Goal: Communication & Community: Answer question/provide support

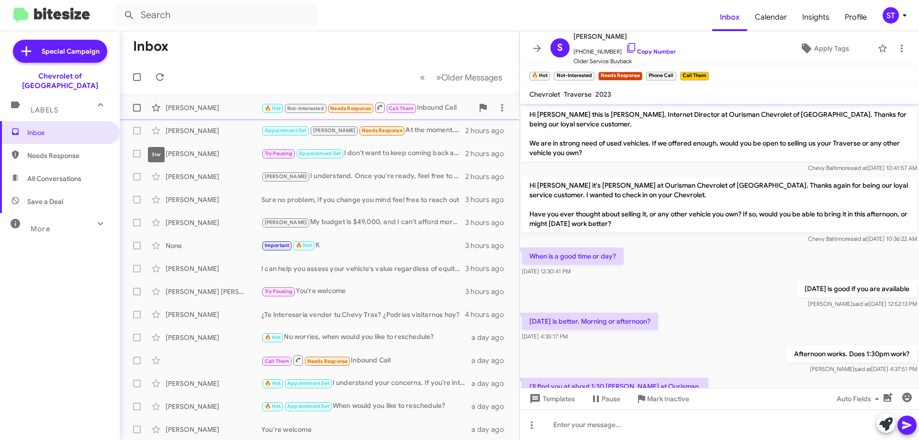
scroll to position [147, 0]
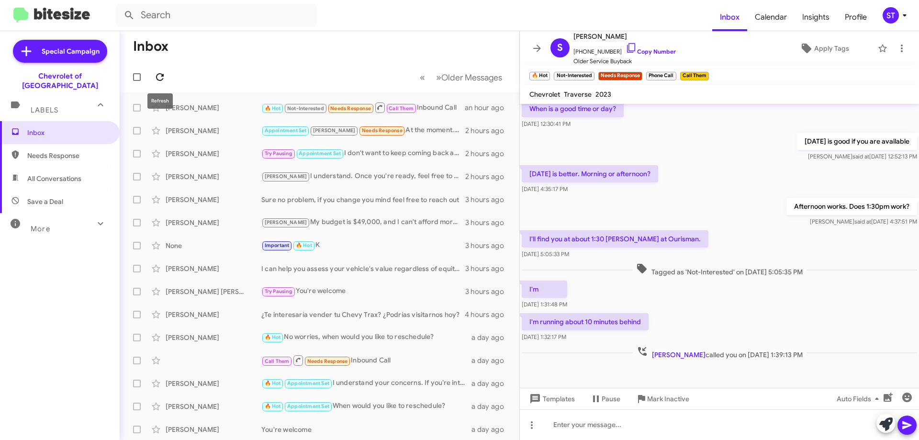
click at [158, 75] on icon at bounding box center [159, 76] width 11 height 11
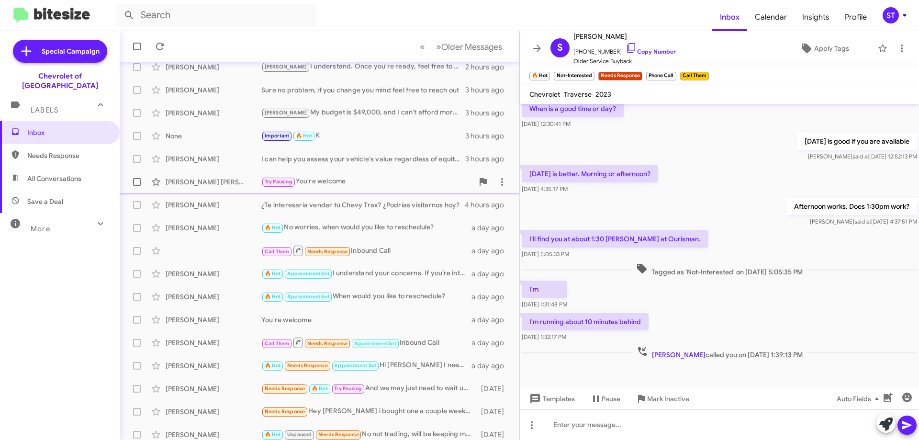
scroll to position [116, 0]
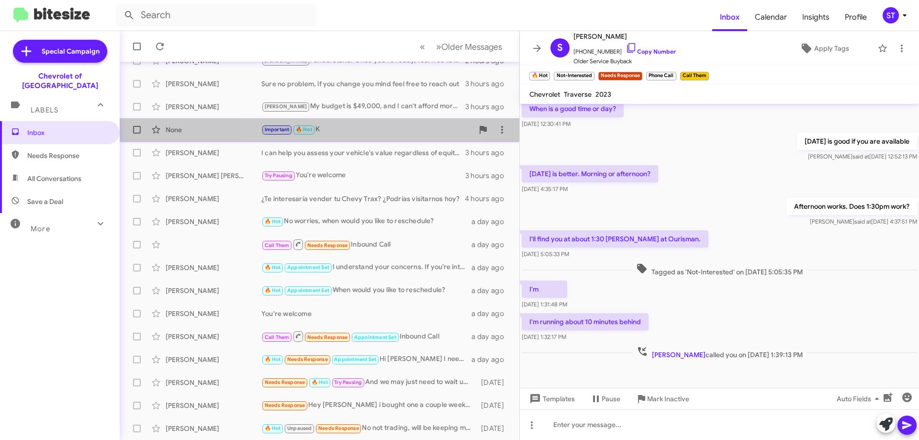
click at [337, 127] on div "Important 🔥 Hot K" at bounding box center [367, 129] width 212 height 11
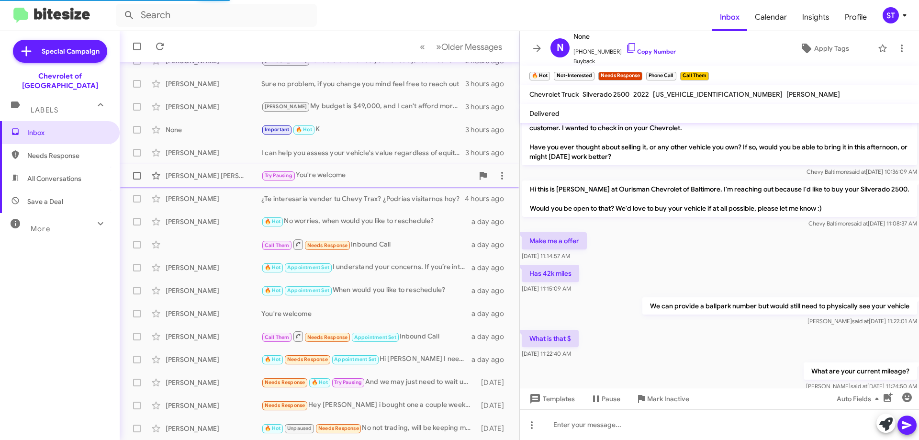
scroll to position [235, 0]
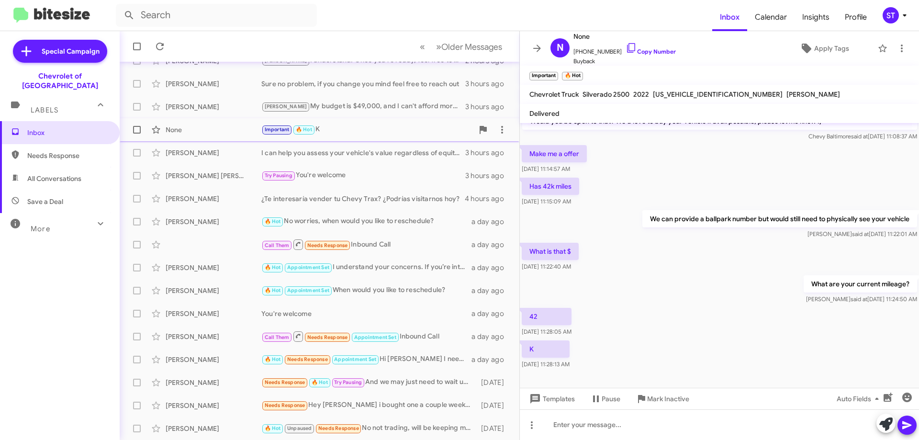
click at [329, 129] on div "Important 🔥 Hot K" at bounding box center [367, 129] width 212 height 11
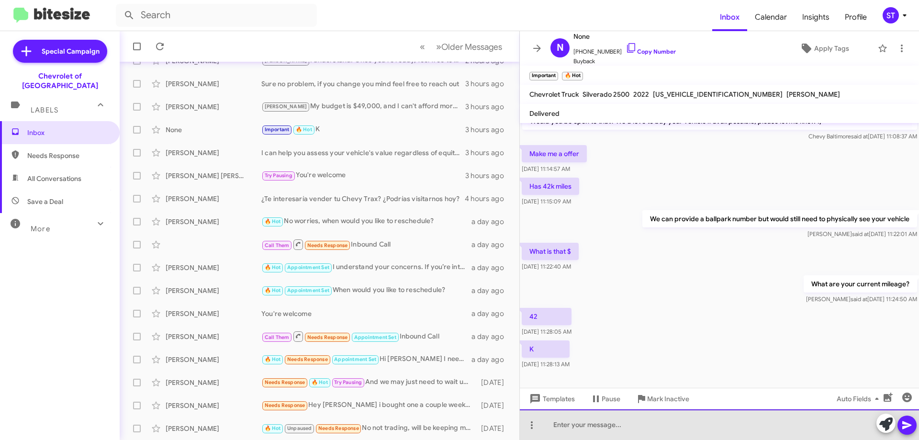
click at [611, 427] on div at bounding box center [719, 424] width 399 height 31
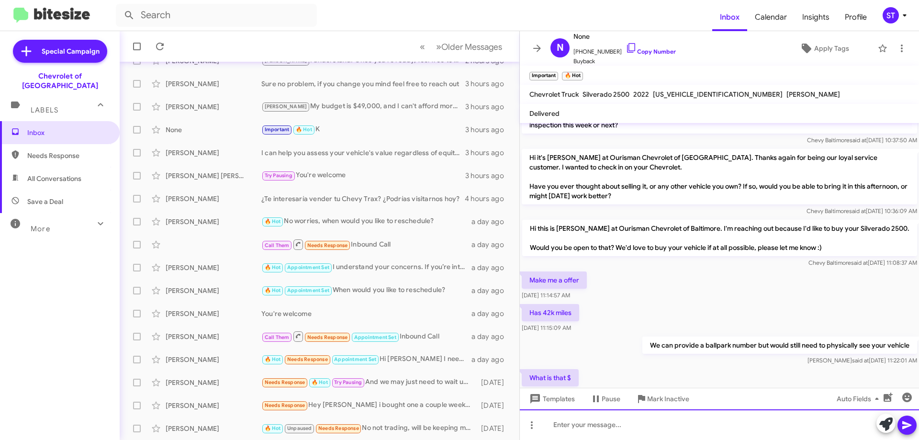
scroll to position [270, 0]
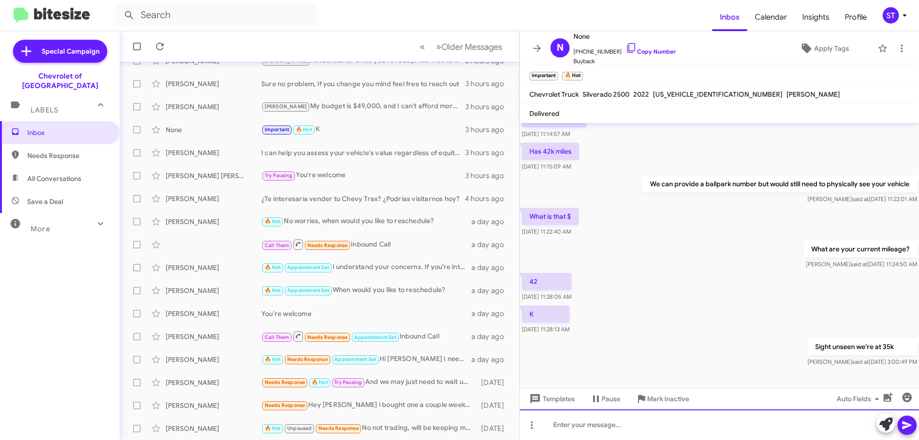
click at [620, 427] on div at bounding box center [719, 424] width 399 height 31
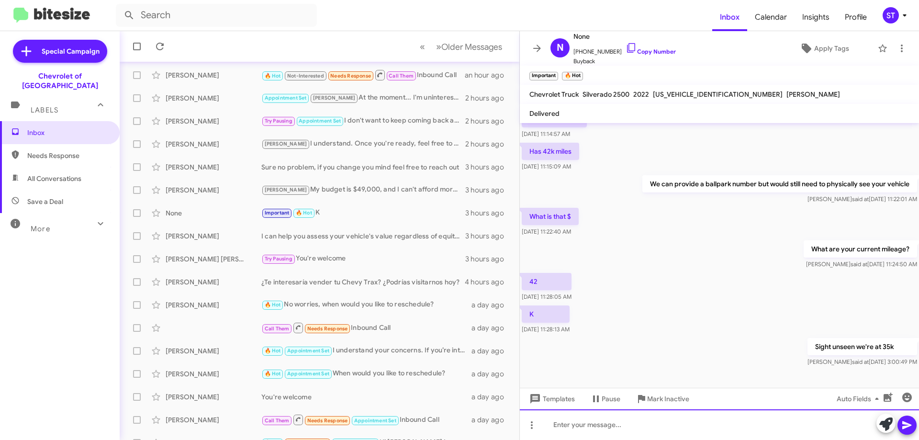
scroll to position [48, 0]
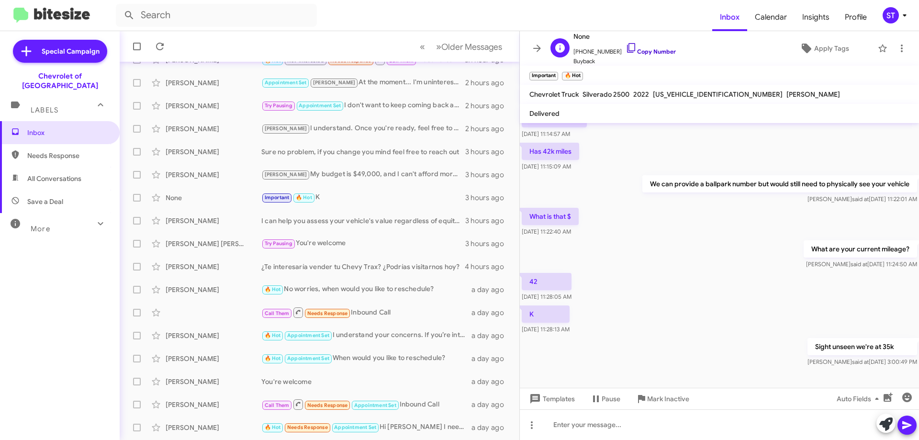
click at [626, 45] on icon at bounding box center [631, 47] width 11 height 11
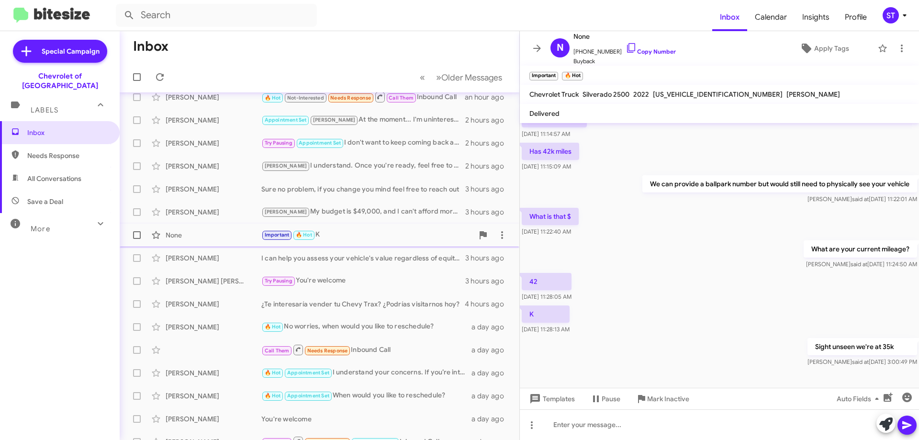
scroll to position [0, 0]
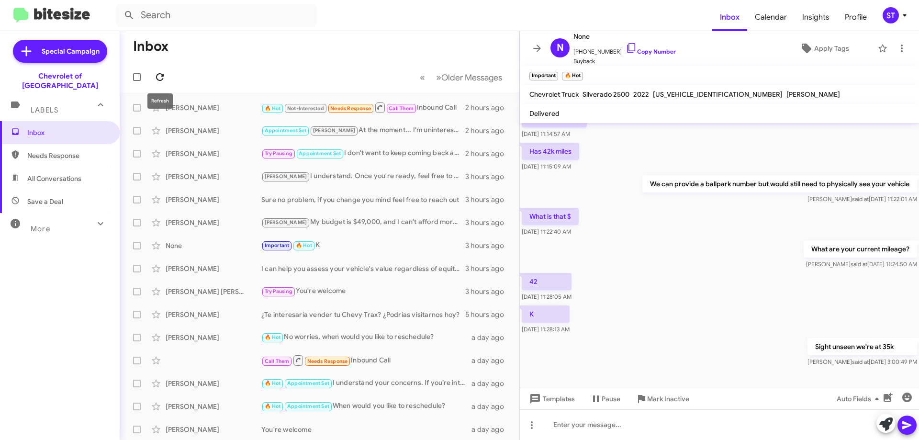
click at [165, 78] on icon at bounding box center [159, 76] width 11 height 11
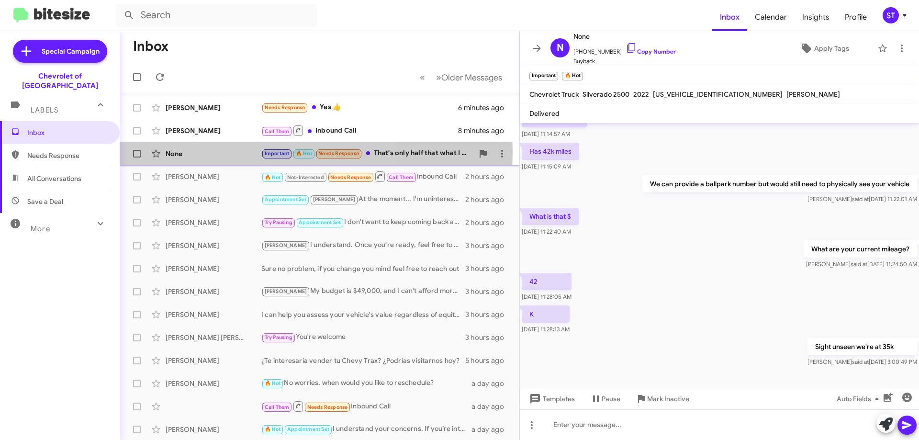
click at [211, 153] on div "None" at bounding box center [214, 154] width 96 height 10
click at [405, 151] on div "Important 🔥 Hot Needs Response That's only half that what I pay" at bounding box center [367, 153] width 212 height 11
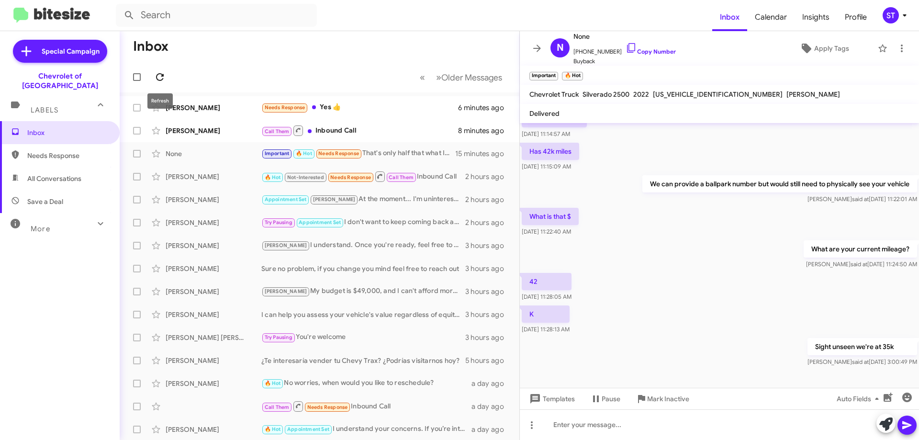
click at [168, 81] on span at bounding box center [159, 76] width 19 height 11
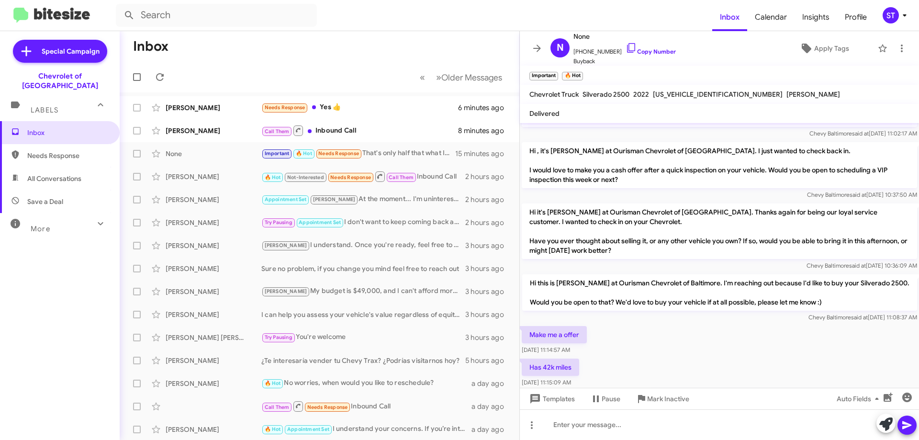
scroll to position [270, 0]
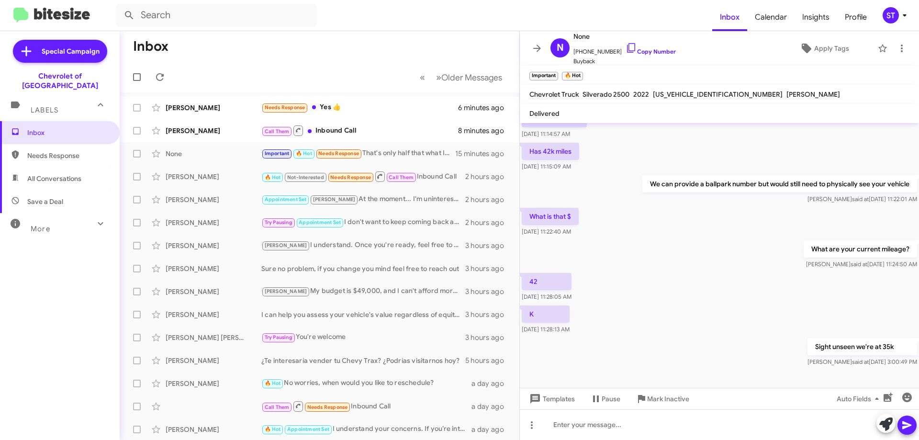
click at [606, 357] on div "Sight unseen we're at 35k [PERSON_NAME] said at [DATE] 3:00:49 PM" at bounding box center [719, 352] width 399 height 33
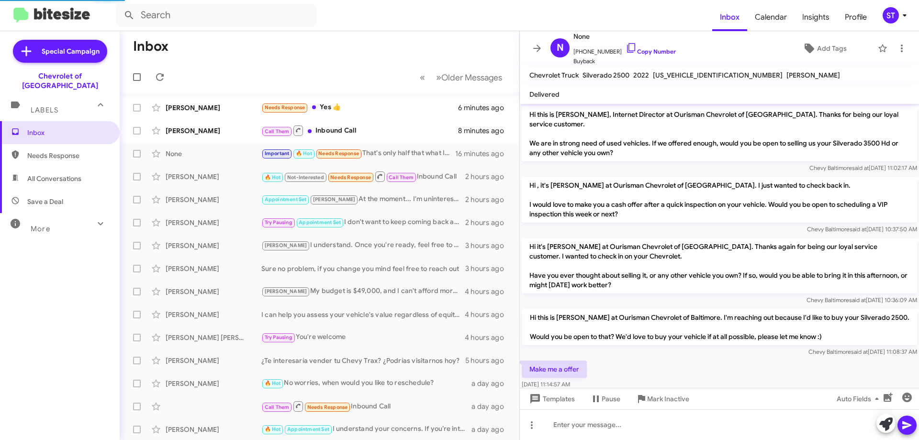
scroll to position [247, 0]
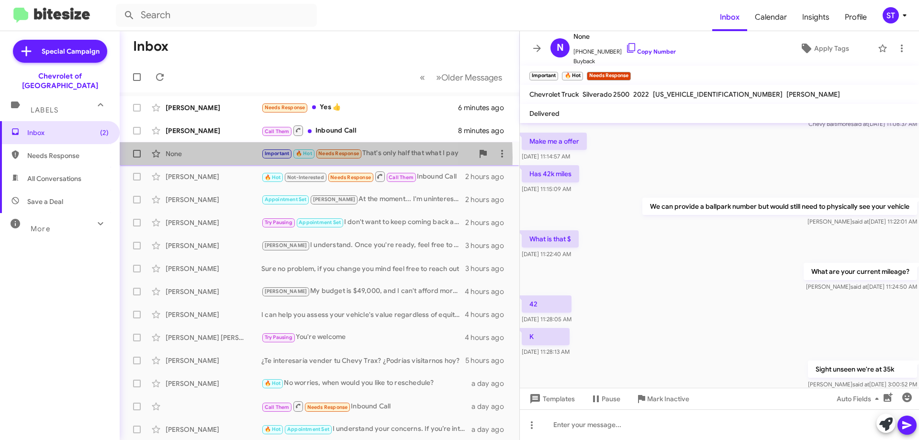
click at [242, 158] on div "None" at bounding box center [214, 154] width 96 height 10
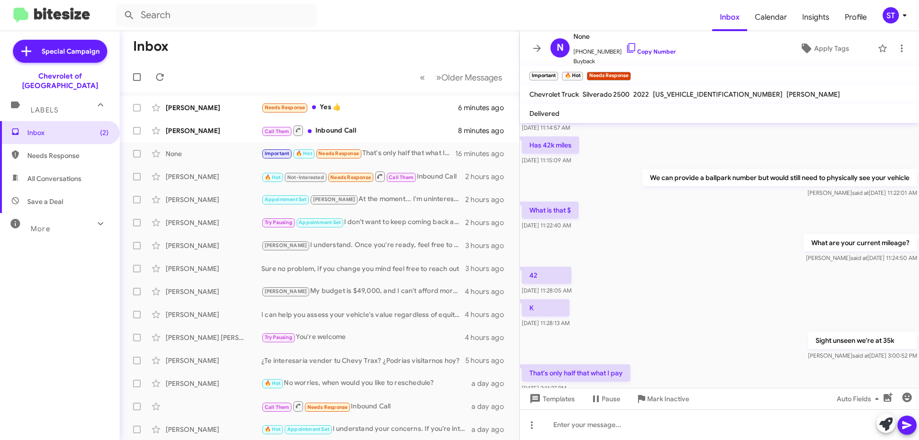
scroll to position [305, 0]
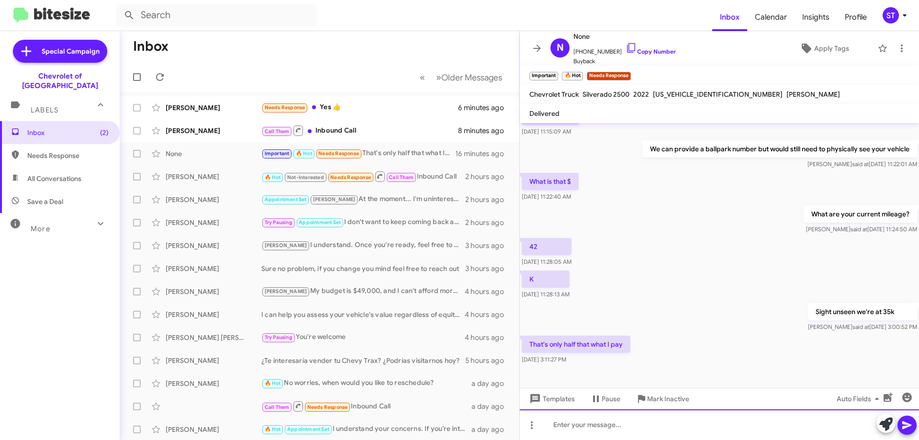
click at [600, 427] on div at bounding box center [719, 424] width 399 height 31
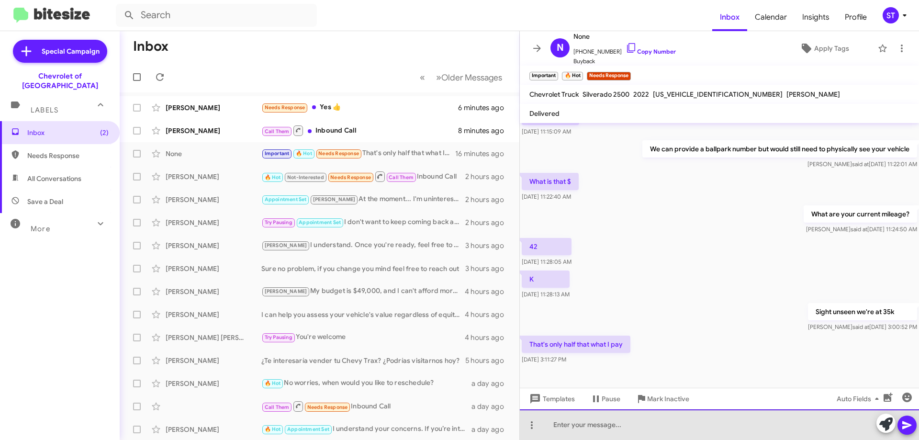
click at [581, 428] on div at bounding box center [719, 424] width 399 height 31
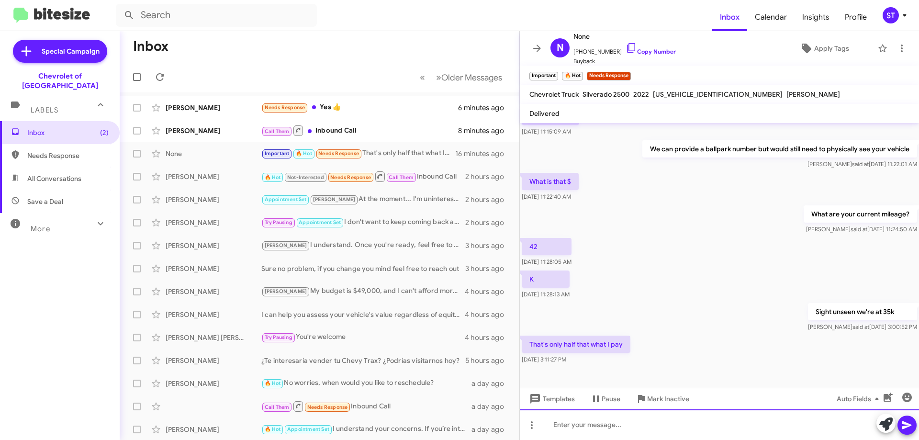
click at [581, 428] on div at bounding box center [719, 424] width 399 height 31
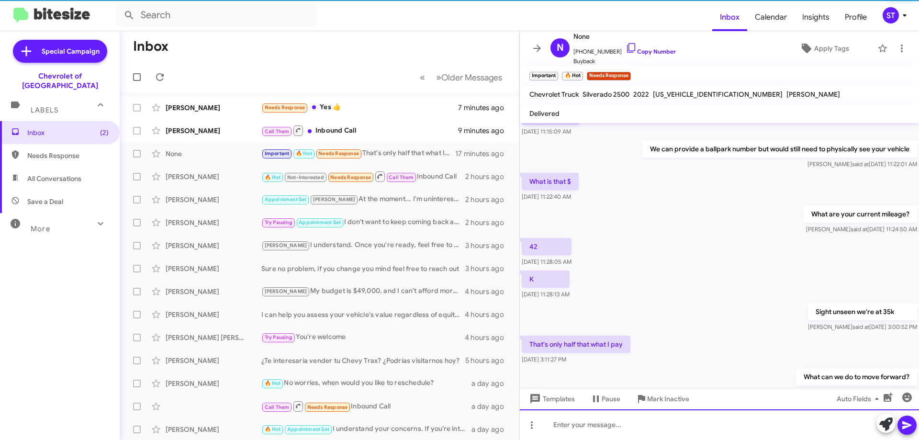
scroll to position [0, 0]
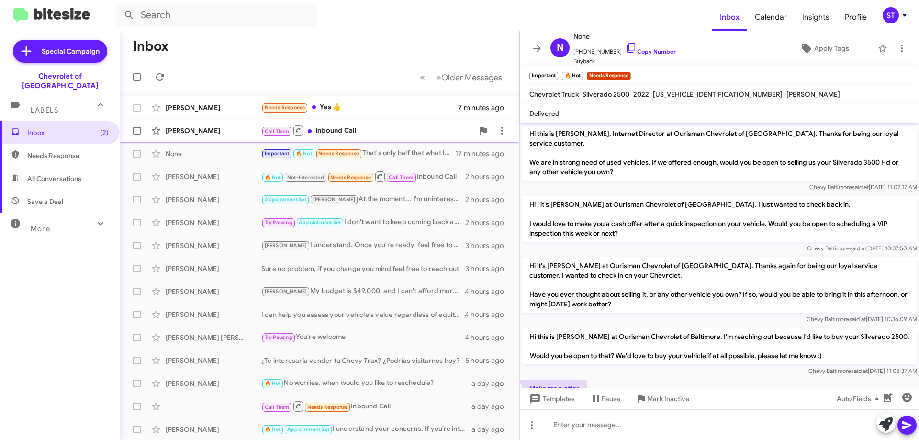
click at [325, 133] on div "Call Them Inbound Call" at bounding box center [367, 130] width 212 height 12
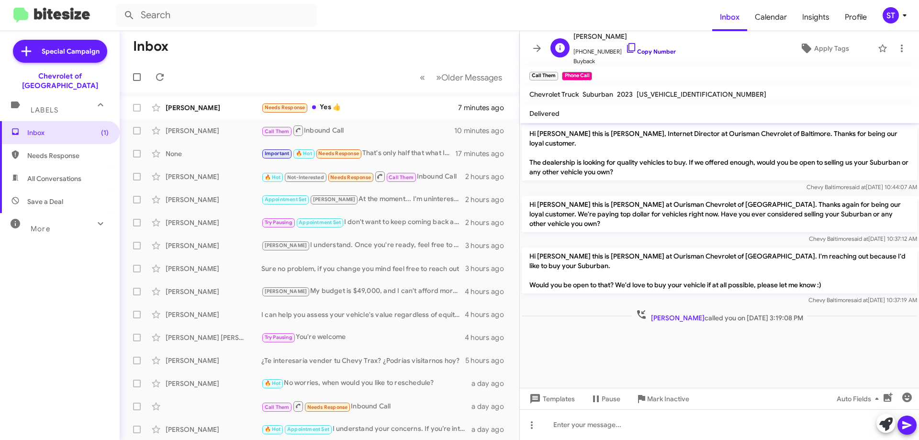
click at [626, 47] on icon at bounding box center [631, 47] width 11 height 11
click at [343, 109] on div "Needs Response Yes 👍" at bounding box center [367, 107] width 212 height 11
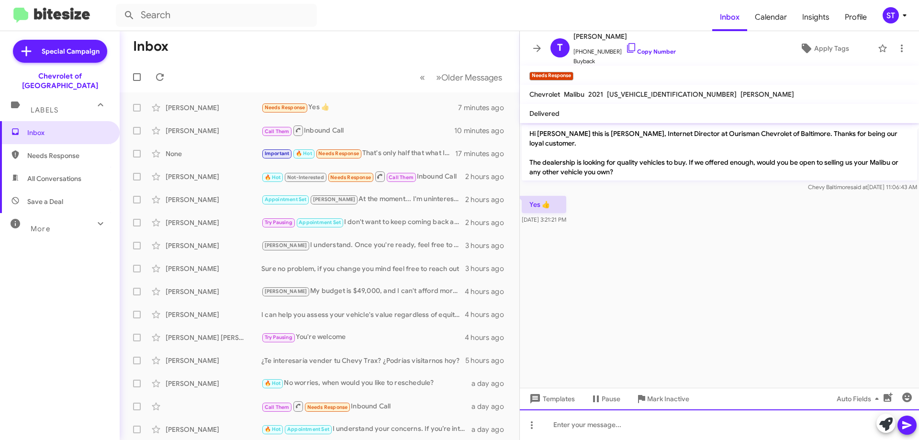
click at [598, 432] on div at bounding box center [719, 424] width 399 height 31
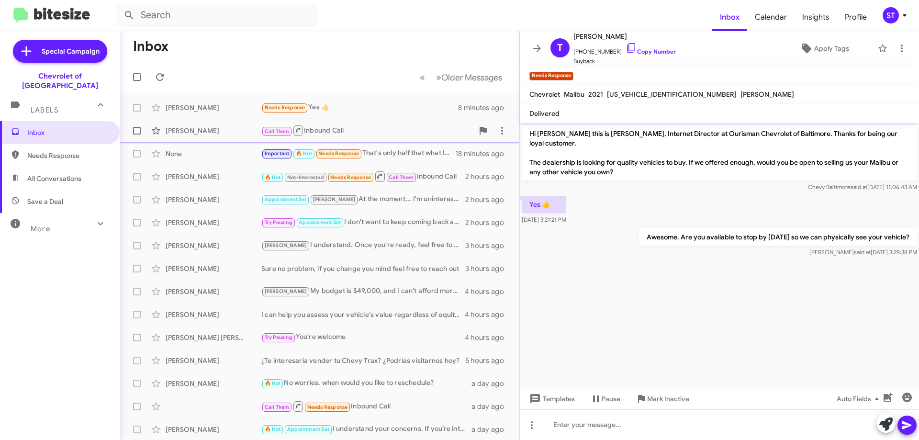
click at [309, 131] on div "Call Them Inbound Call" at bounding box center [367, 130] width 212 height 12
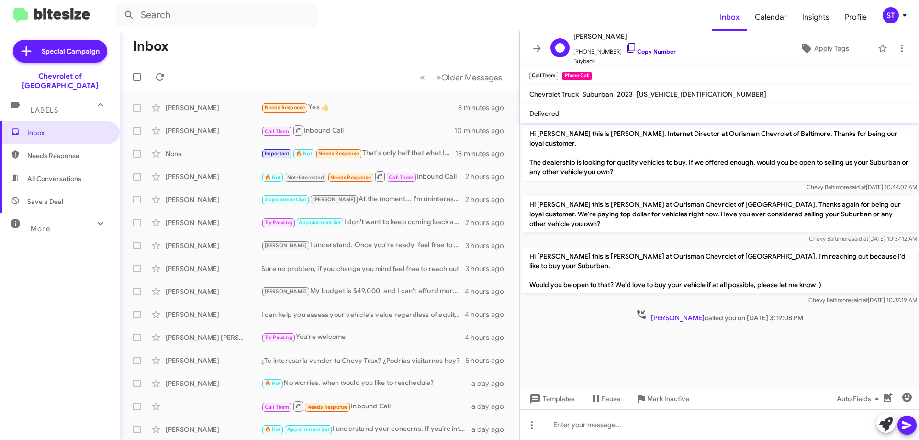
click at [626, 45] on icon at bounding box center [631, 47] width 11 height 11
click at [158, 83] on button at bounding box center [159, 77] width 19 height 19
